Goal: Task Accomplishment & Management: Manage account settings

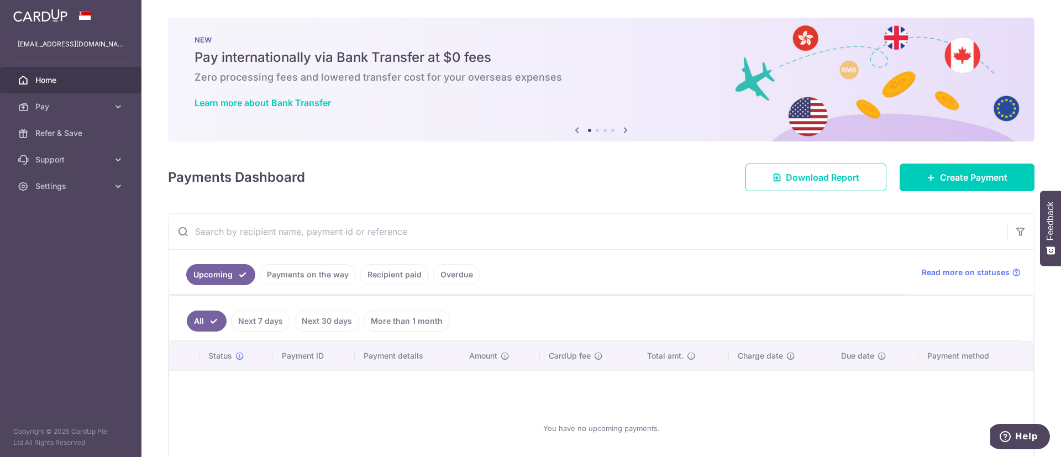
click at [73, 181] on span "Settings" at bounding box center [71, 186] width 73 height 11
click at [53, 213] on span "Account" at bounding box center [71, 212] width 73 height 11
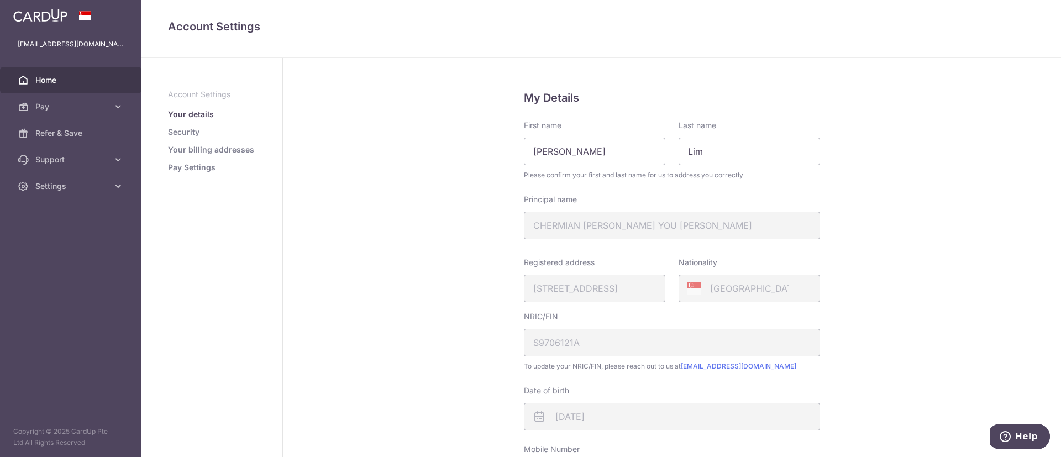
click at [56, 80] on span "Home" at bounding box center [71, 80] width 73 height 11
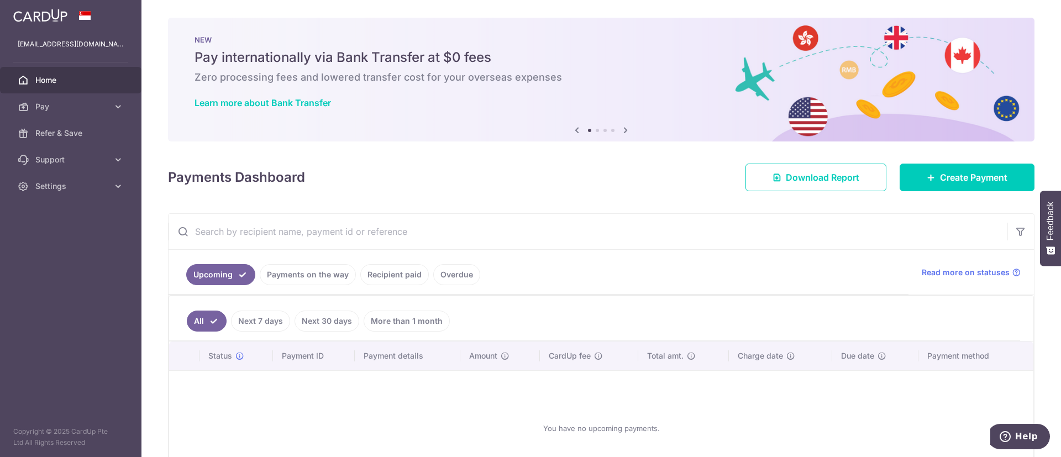
click at [379, 277] on link "Recipient paid" at bounding box center [394, 274] width 68 height 21
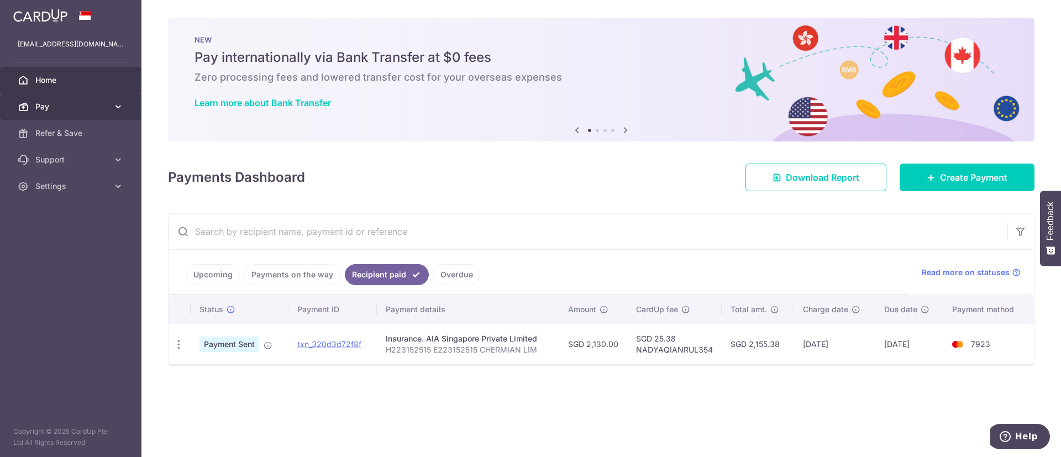
click at [73, 108] on span "Pay" at bounding box center [71, 106] width 73 height 11
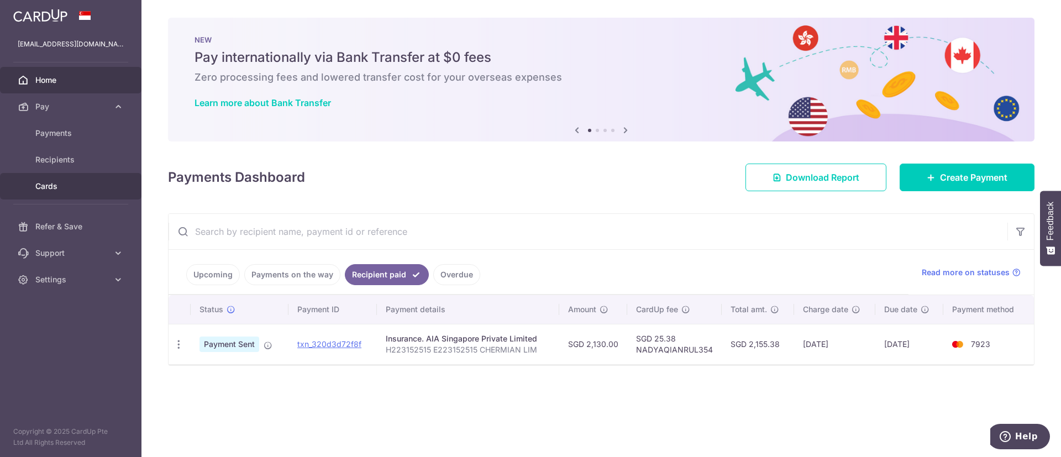
click at [67, 188] on span "Cards" at bounding box center [71, 186] width 73 height 11
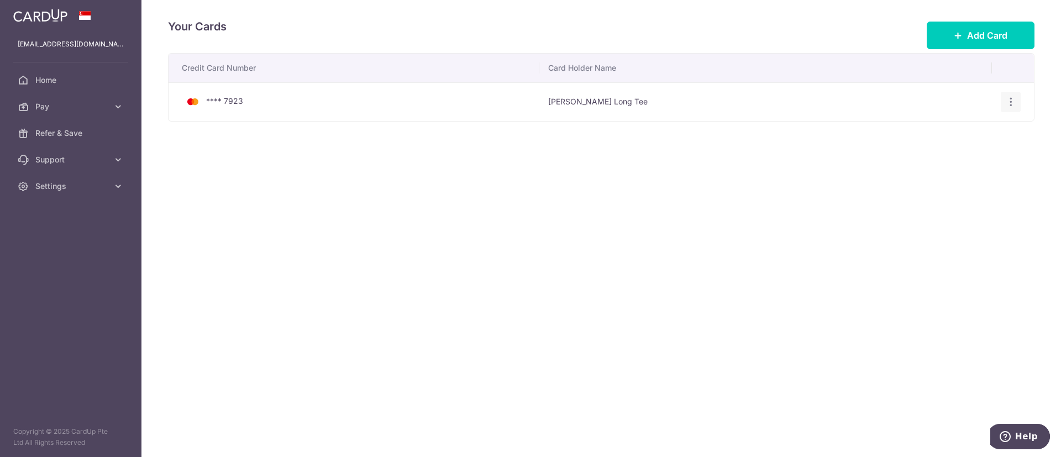
click at [1005, 101] on icon "button" at bounding box center [1011, 102] width 12 height 12
click at [953, 154] on span "Delete" at bounding box center [973, 158] width 75 height 13
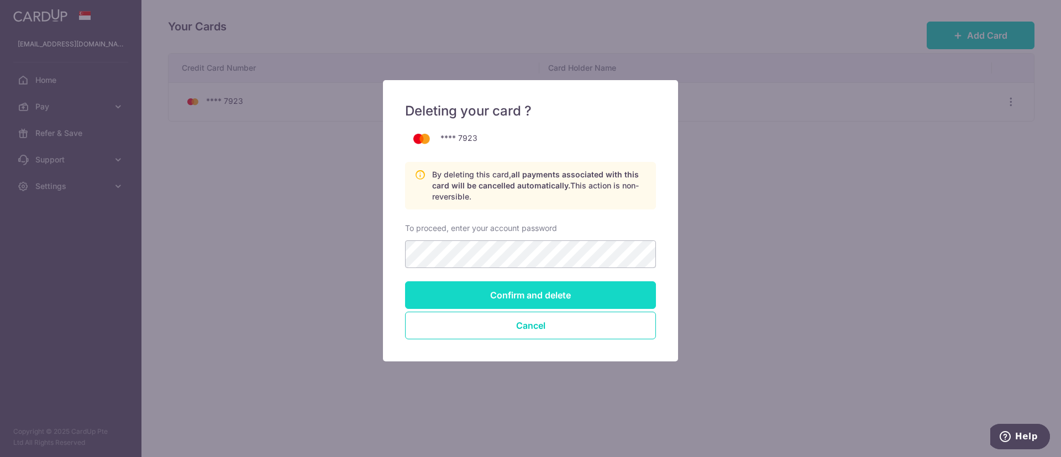
click at [571, 302] on input "Confirm and delete" at bounding box center [530, 295] width 251 height 28
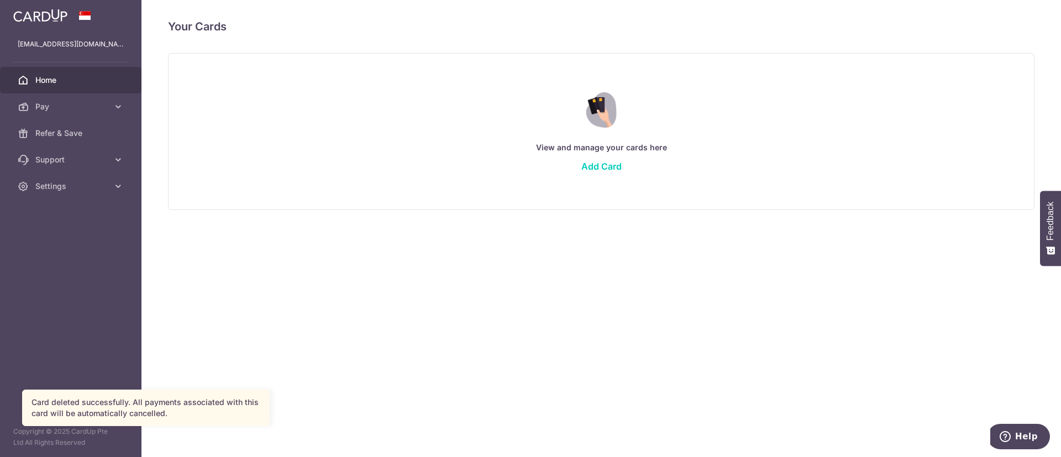
click at [49, 78] on span "Home" at bounding box center [71, 80] width 73 height 11
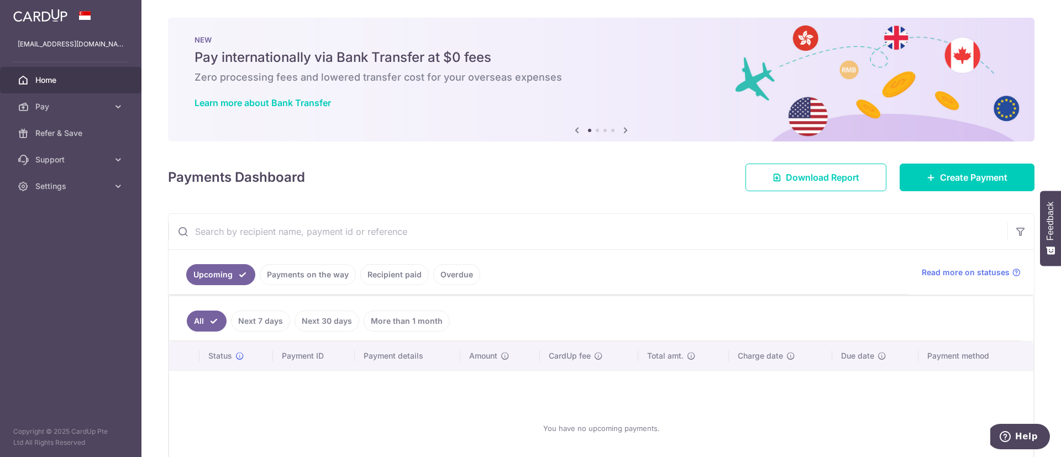
click at [364, 279] on link "Recipient paid" at bounding box center [394, 274] width 68 height 21
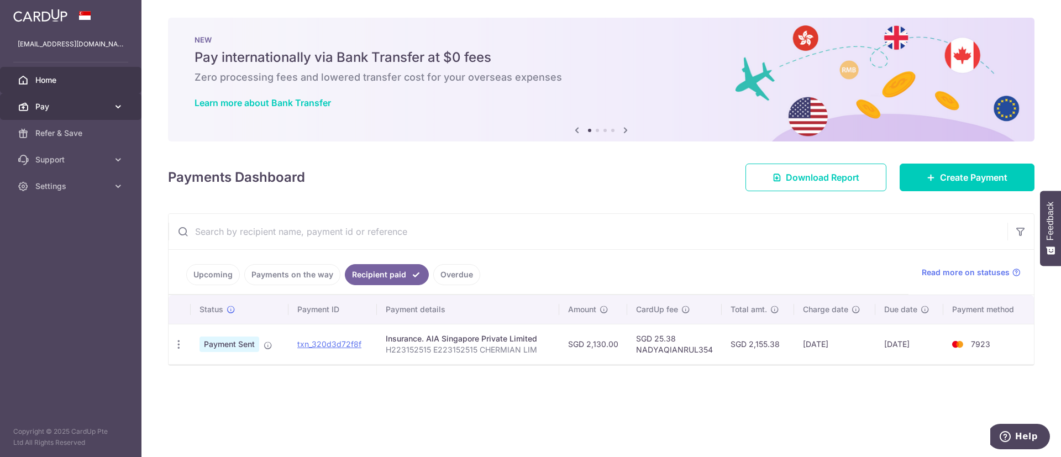
click at [92, 95] on link "Pay" at bounding box center [70, 106] width 141 height 27
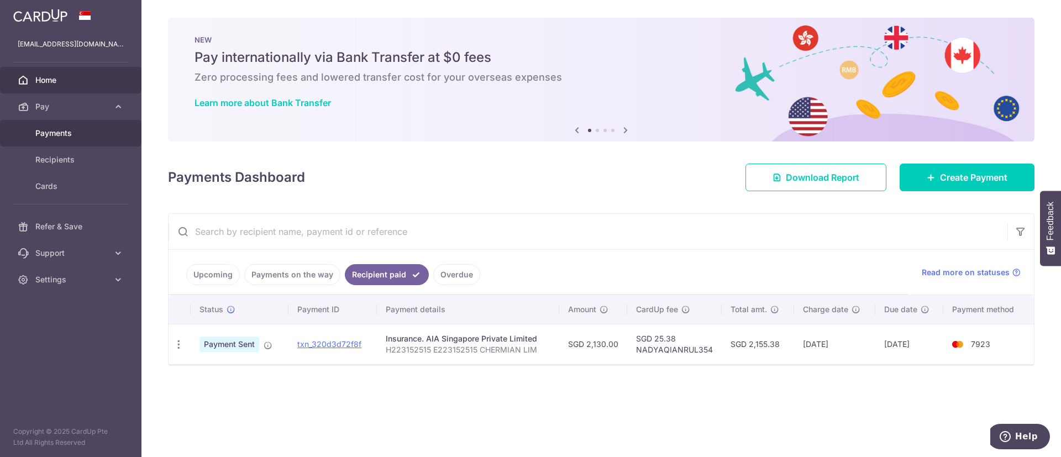
click at [54, 136] on span "Payments" at bounding box center [71, 133] width 73 height 11
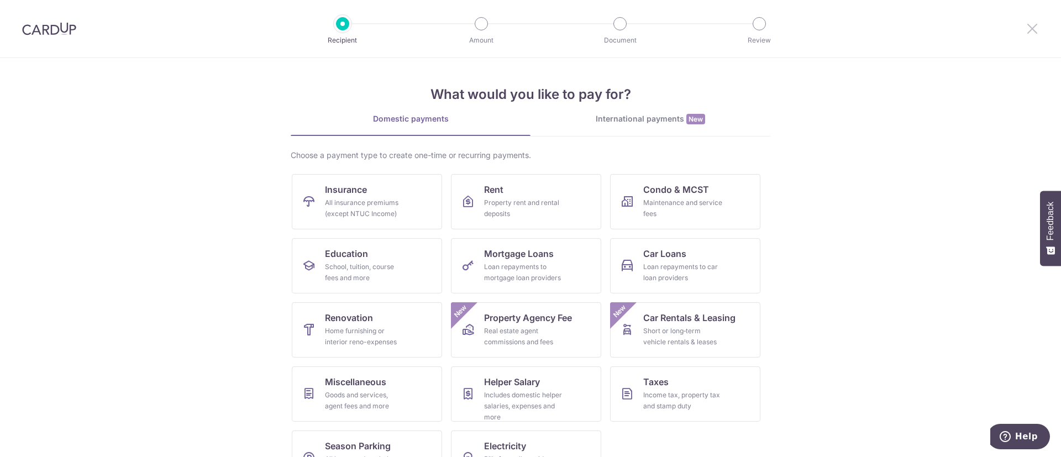
click at [1031, 34] on icon at bounding box center [1031, 29] width 13 height 14
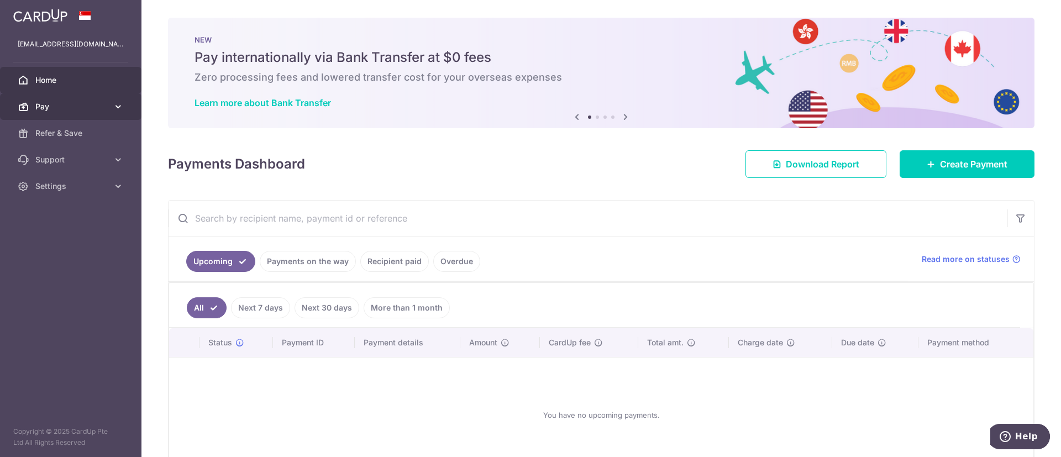
click at [62, 107] on span "Pay" at bounding box center [71, 106] width 73 height 11
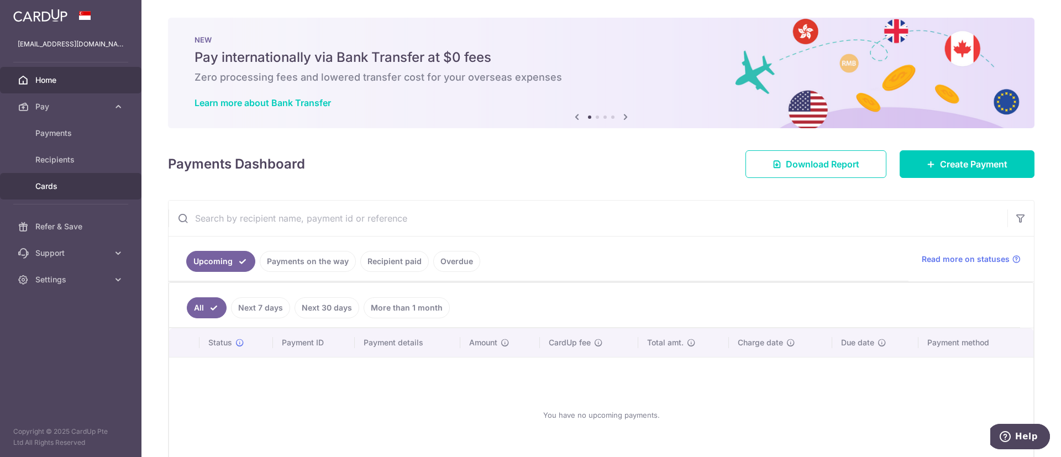
click at [57, 194] on link "Cards" at bounding box center [70, 186] width 141 height 27
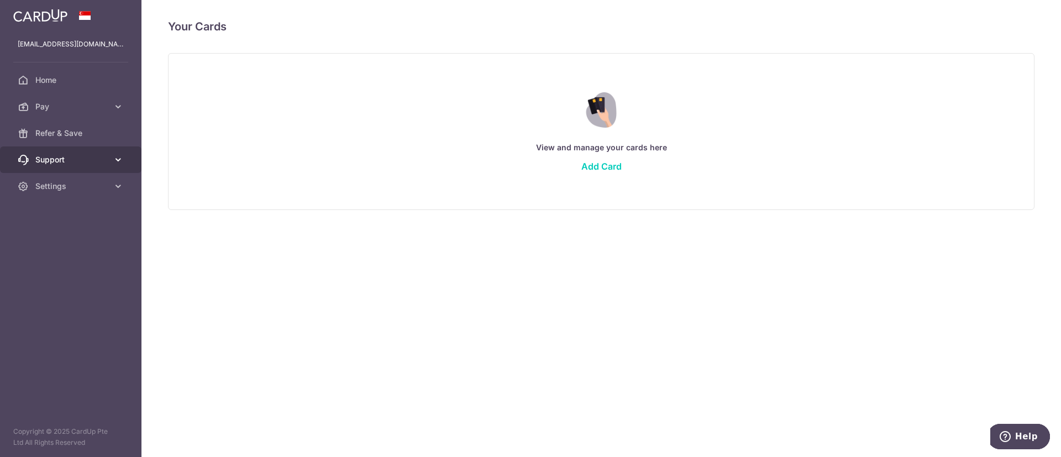
click at [70, 172] on link "Support" at bounding box center [70, 159] width 141 height 27
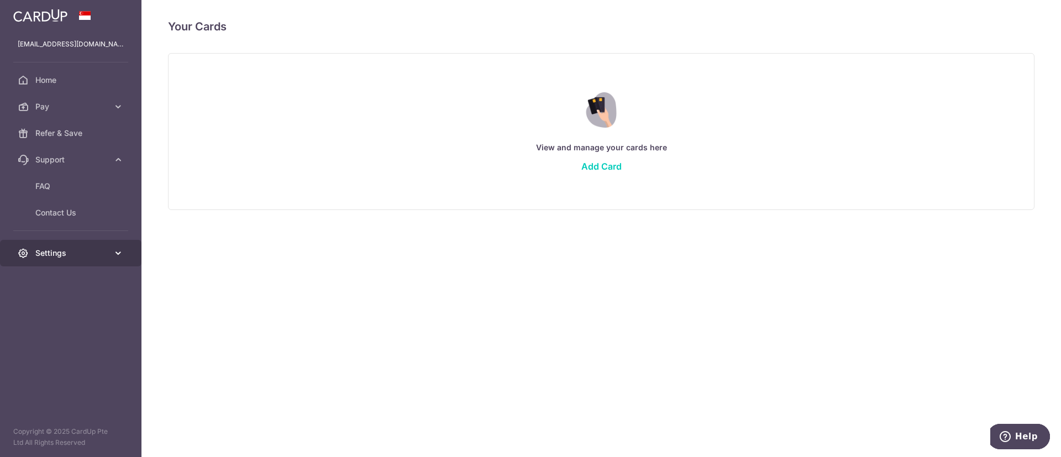
click at [65, 263] on link "Settings" at bounding box center [70, 253] width 141 height 27
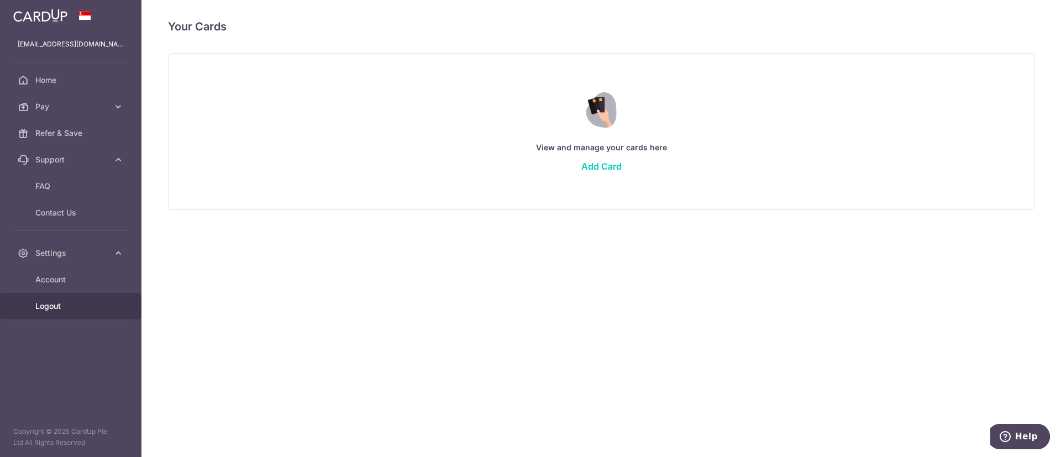
click at [65, 305] on span "Logout" at bounding box center [71, 305] width 73 height 11
